Goal: Information Seeking & Learning: Learn about a topic

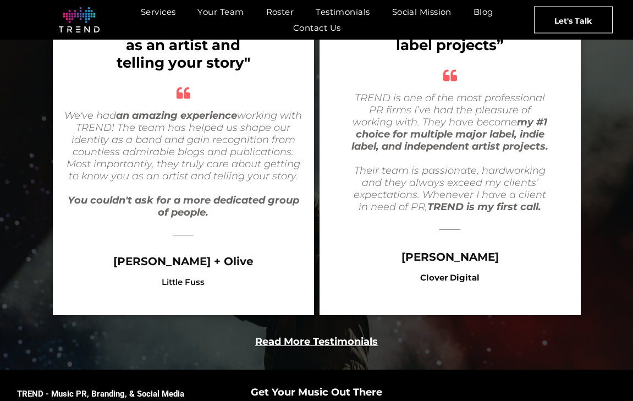
scroll to position [2163, 0]
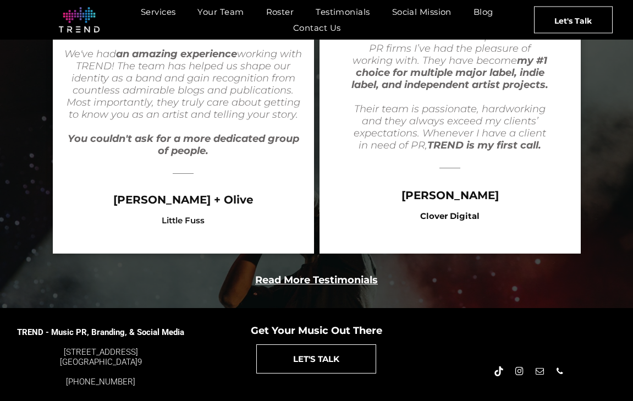
click at [522, 365] on span "instagram" at bounding box center [519, 371] width 12 height 12
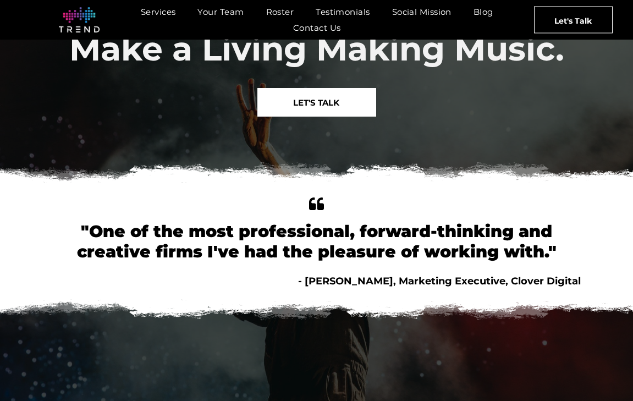
scroll to position [0, 0]
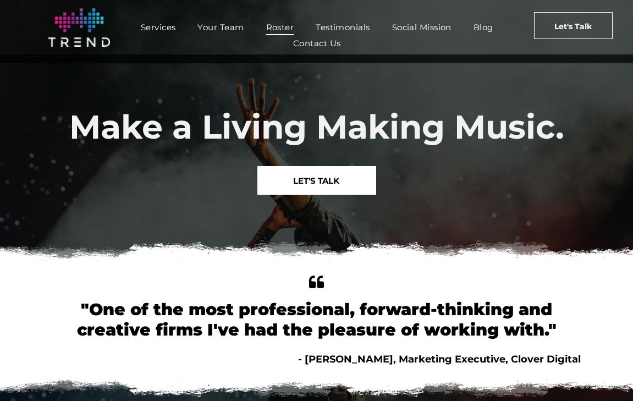
click at [278, 29] on span "Roster" at bounding box center [280, 27] width 28 height 16
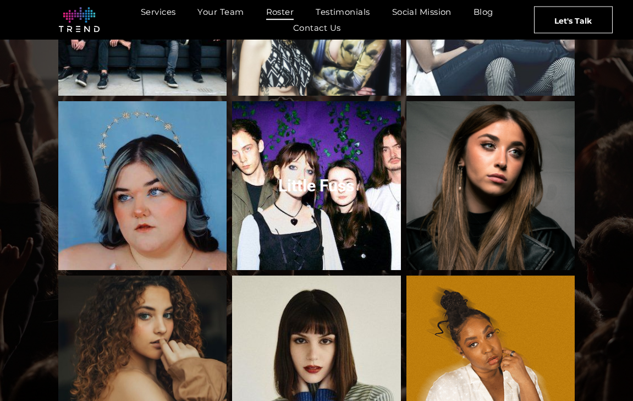
scroll to position [566, 0]
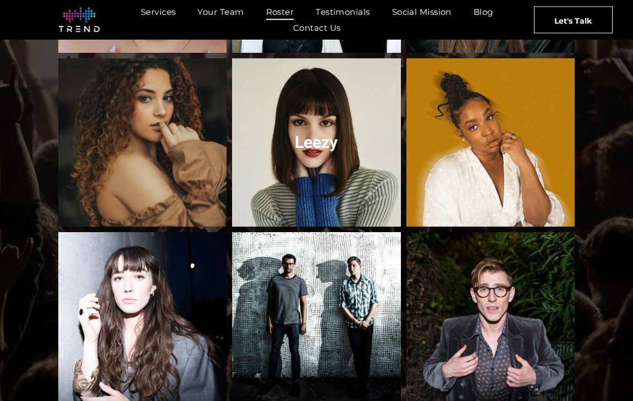
click at [317, 133] on link "Leezy" at bounding box center [316, 142] width 179 height 179
click at [313, 127] on link "Leezy" at bounding box center [316, 142] width 179 height 179
click at [277, 152] on link "Leezy" at bounding box center [316, 142] width 179 height 179
click at [326, 128] on link "Leezy" at bounding box center [316, 142] width 179 height 179
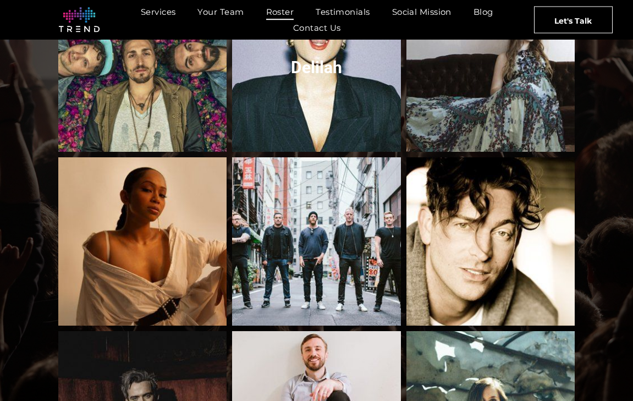
scroll to position [991, 0]
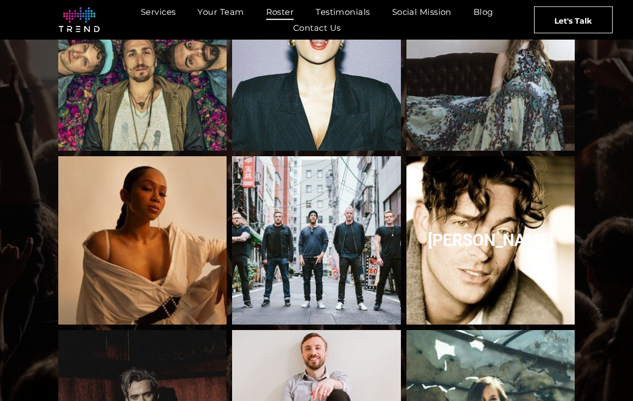
click at [527, 185] on link "Levi Kreis" at bounding box center [491, 240] width 179 height 179
click at [495, 234] on link "Levi Kreis" at bounding box center [491, 240] width 179 height 179
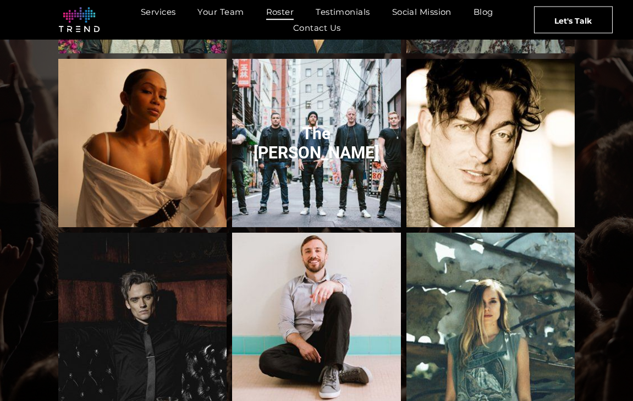
scroll to position [1227, 0]
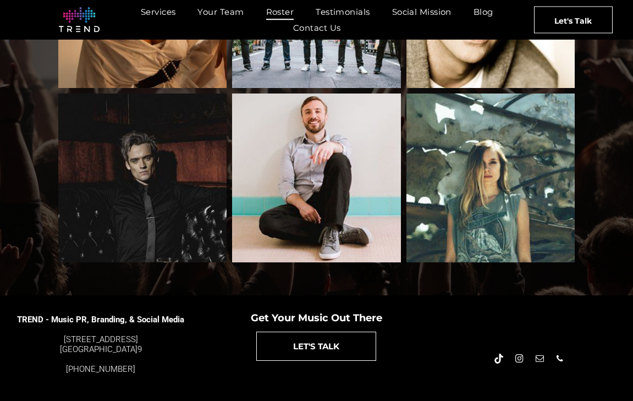
click at [518, 353] on span "instagram" at bounding box center [519, 359] width 12 height 12
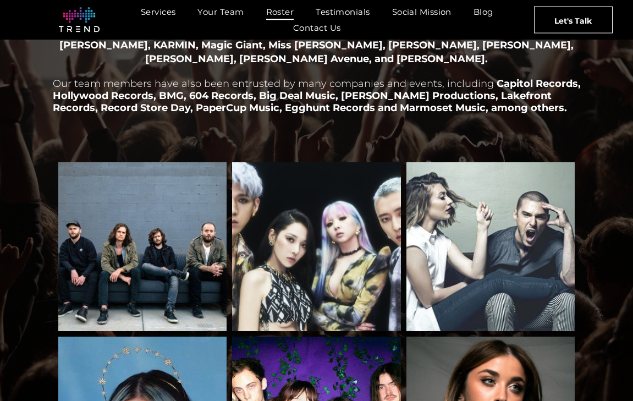
scroll to position [0, 0]
